Goal: Find specific page/section: Find specific page/section

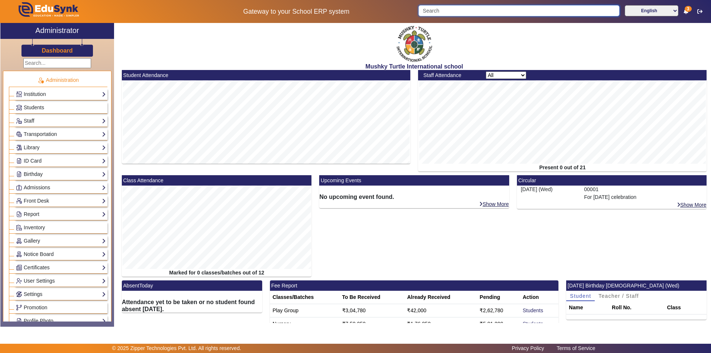
drag, startPoint x: 0, startPoint y: 0, endPoint x: 504, endPoint y: 16, distance: 504.4
click at [504, 16] on input "Search" at bounding box center [519, 10] width 201 height 11
click at [34, 108] on span "Students" at bounding box center [34, 107] width 20 height 6
click at [451, 10] on input "Search" at bounding box center [519, 10] width 201 height 11
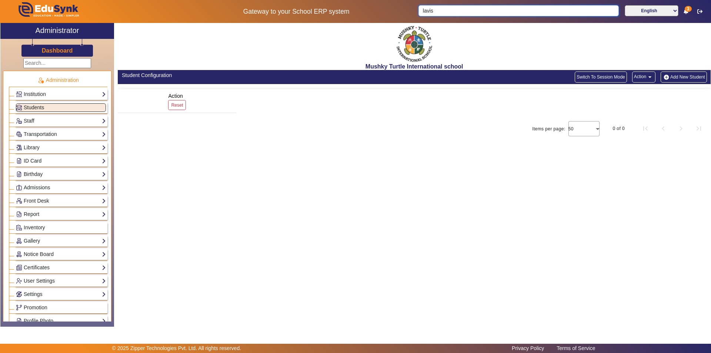
type input "lavish"
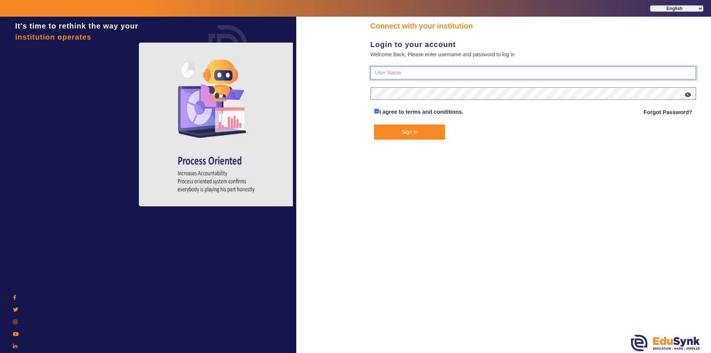
type input "9950605811"
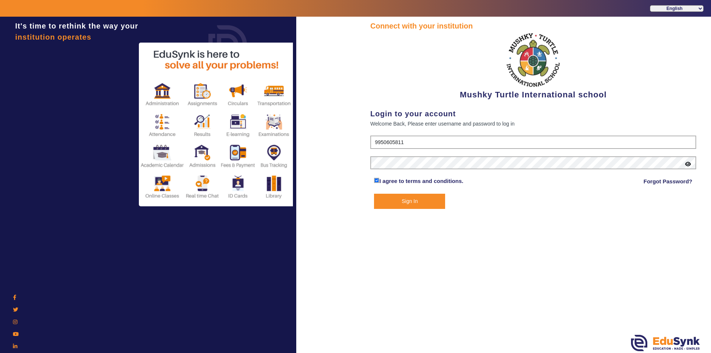
click at [406, 201] on button "Sign In" at bounding box center [409, 201] width 71 height 15
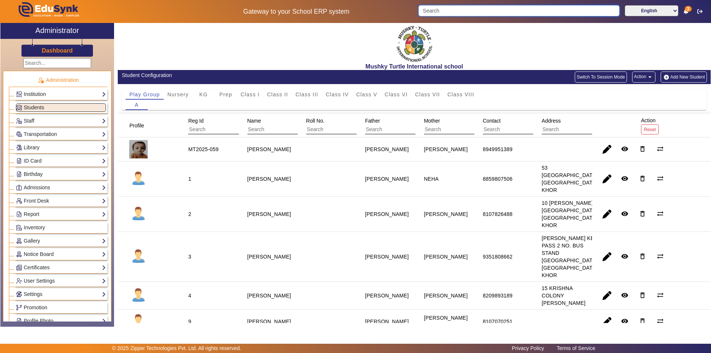
click at [486, 13] on input "Search" at bounding box center [519, 10] width 201 height 11
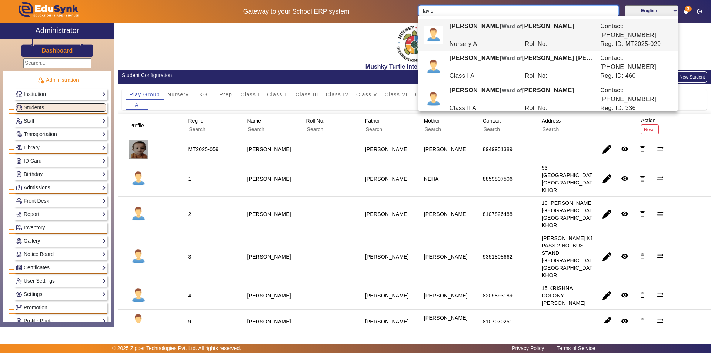
type input "lavis"
